Goal: Transaction & Acquisition: Purchase product/service

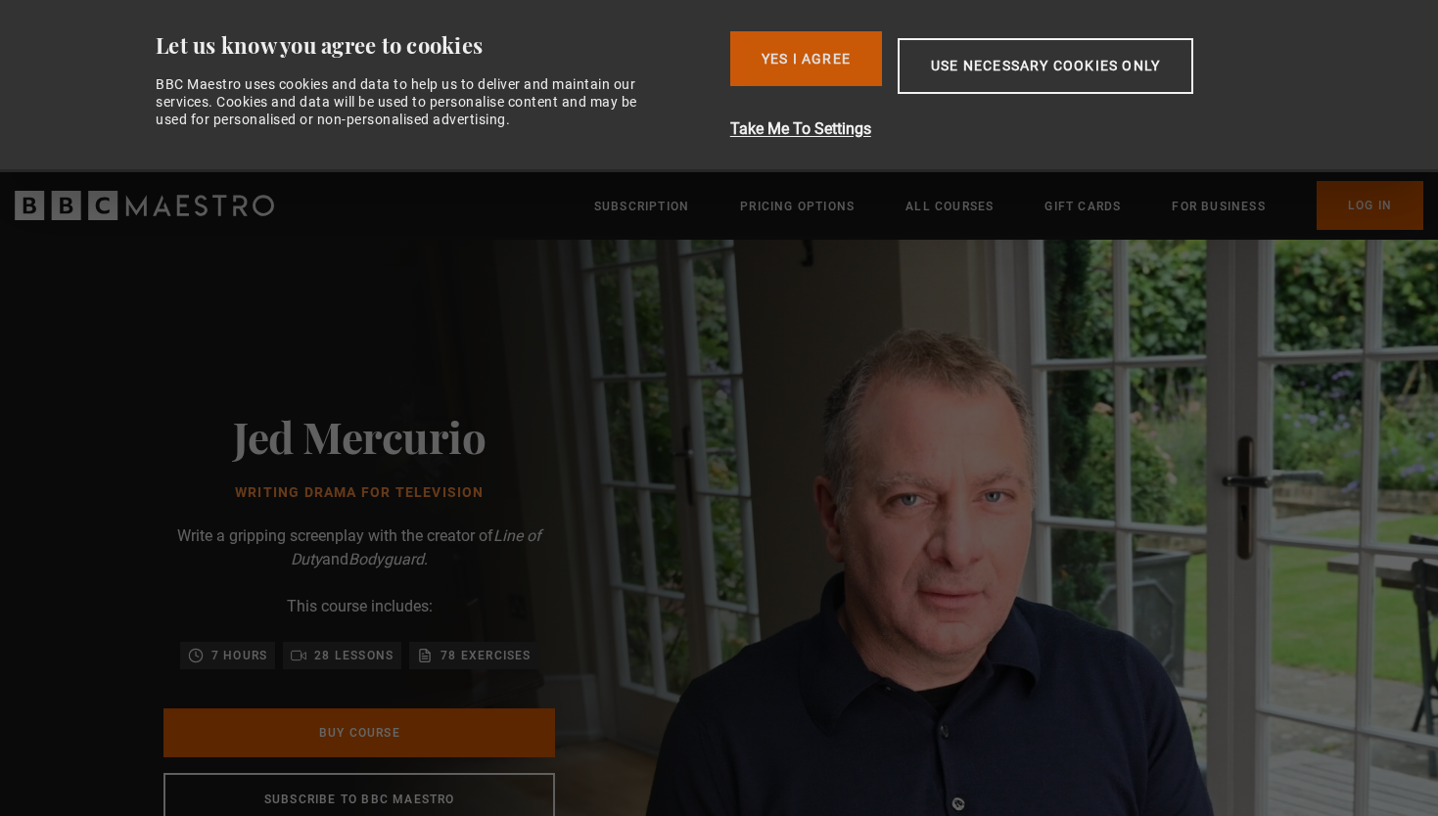
click at [765, 62] on button "Yes I Agree" at bounding box center [806, 58] width 152 height 55
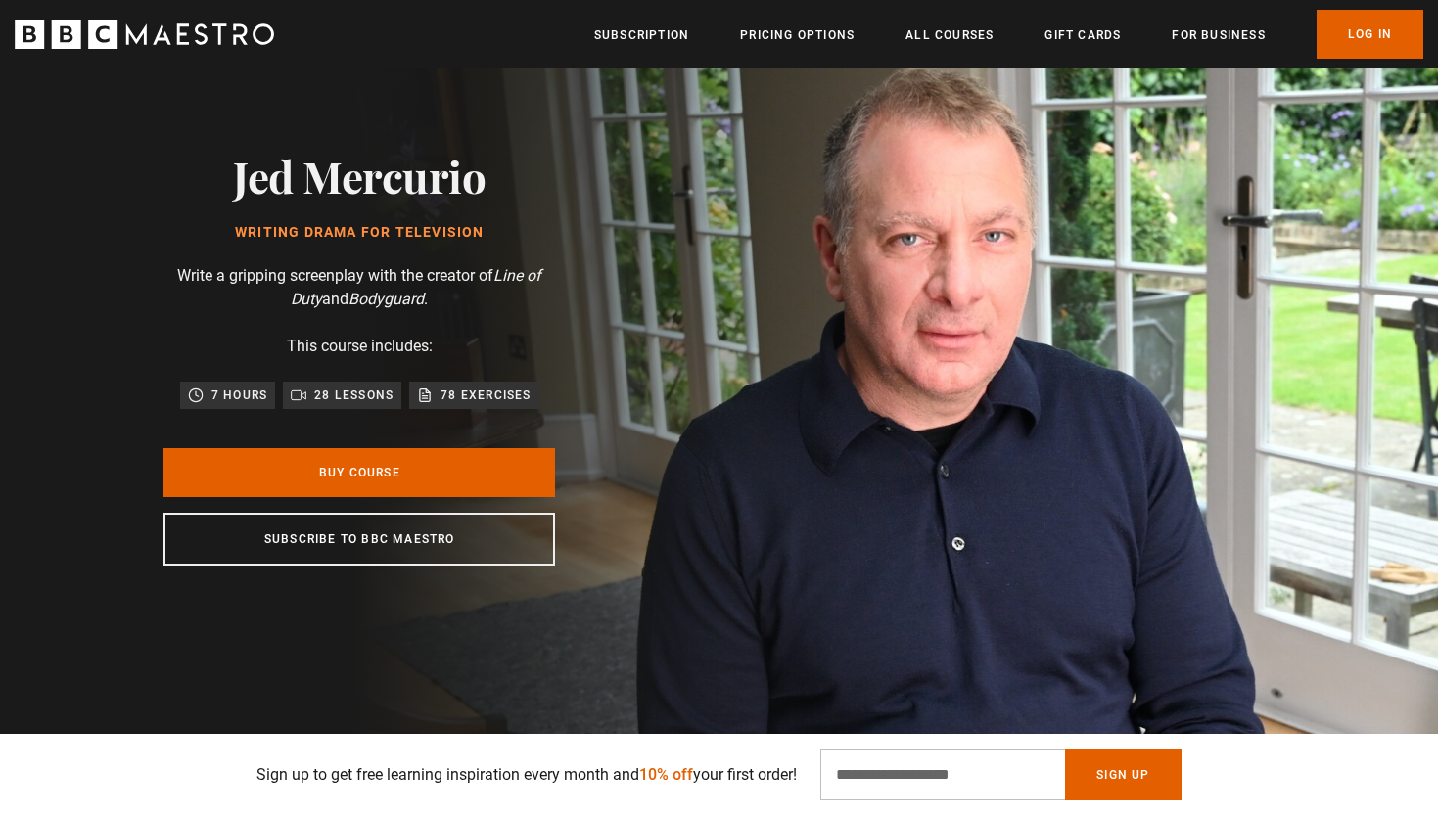
scroll to position [92, 0]
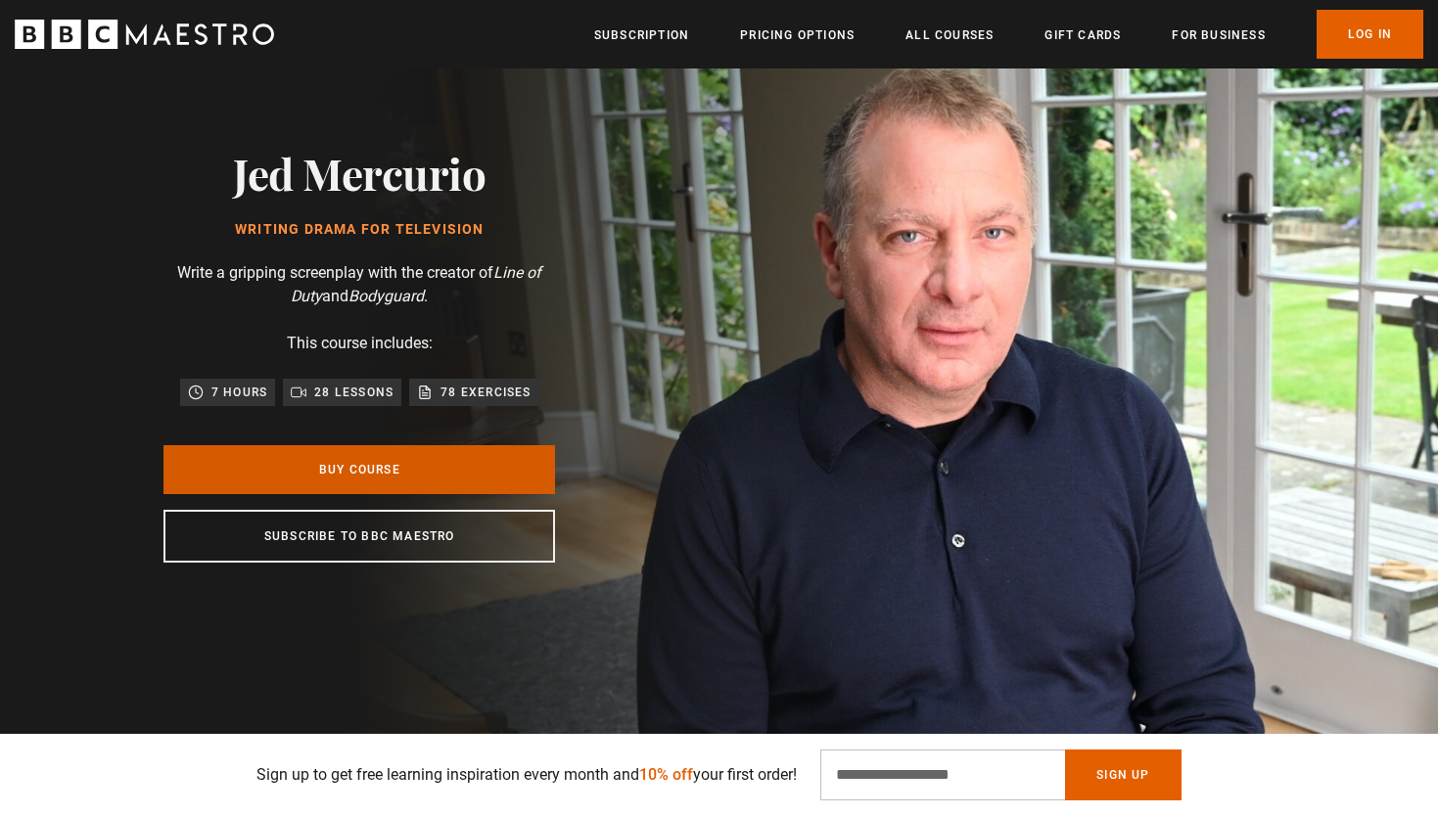
click at [286, 468] on link "Buy Course" at bounding box center [359, 469] width 392 height 49
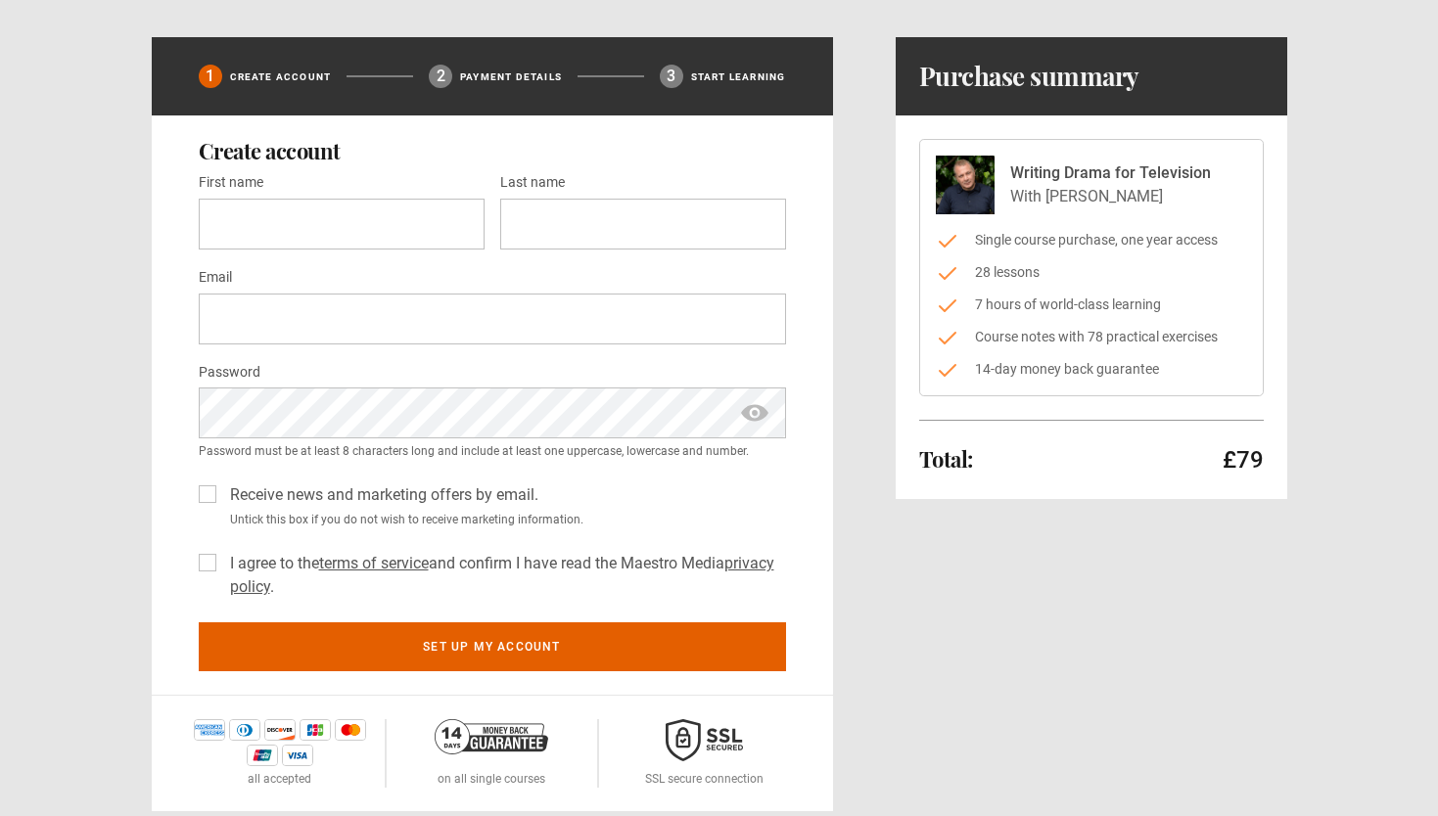
scroll to position [64, 0]
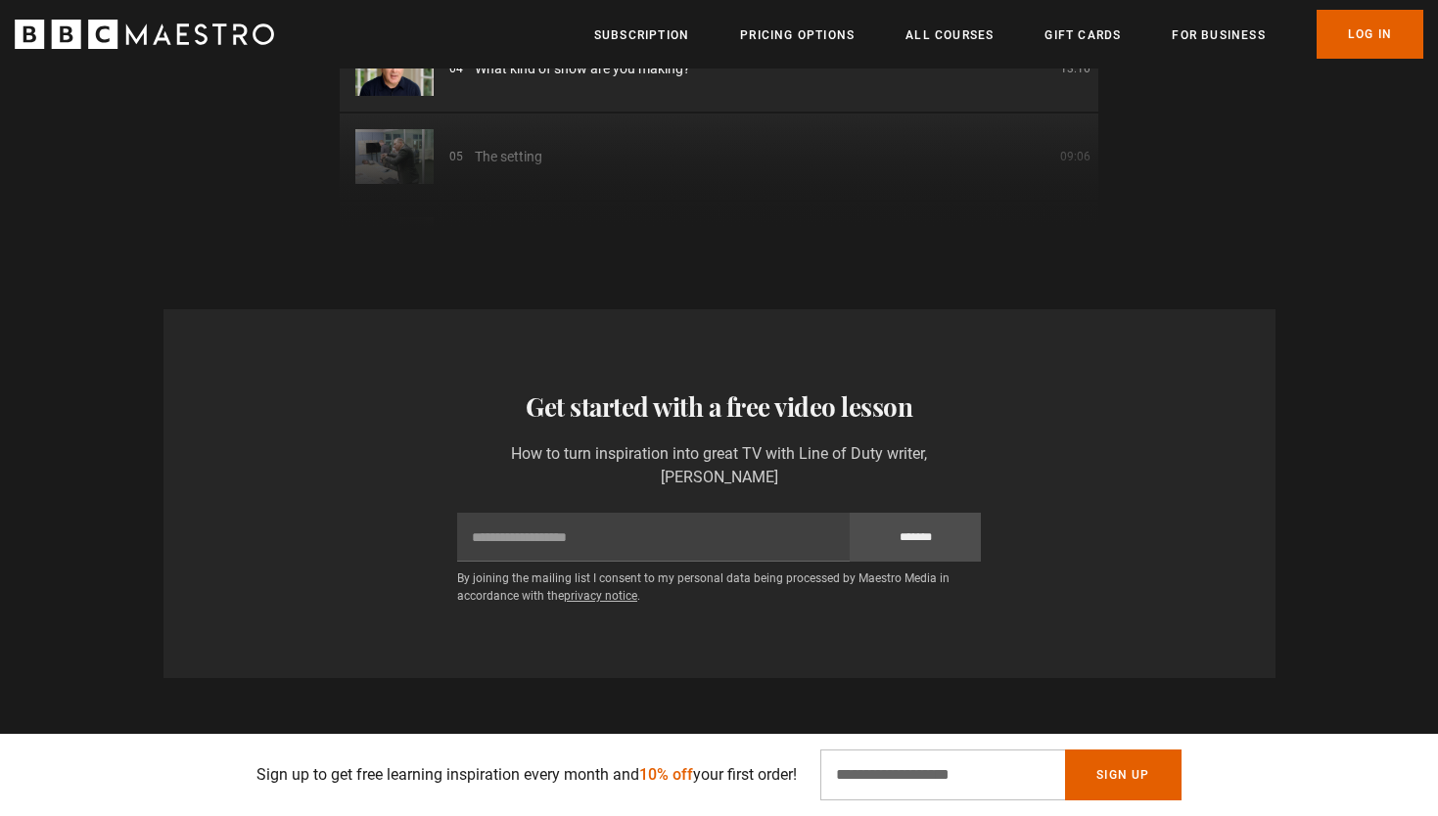
scroll to position [0, 1539]
